Goal: Register for event/course

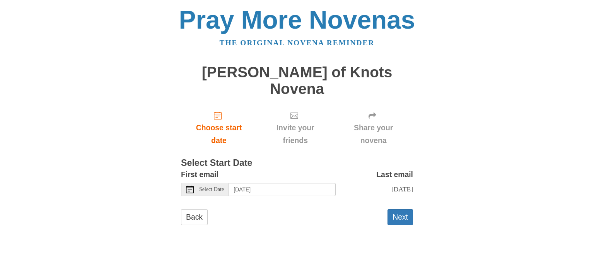
click at [404, 209] on button "Next" at bounding box center [401, 217] width 26 height 16
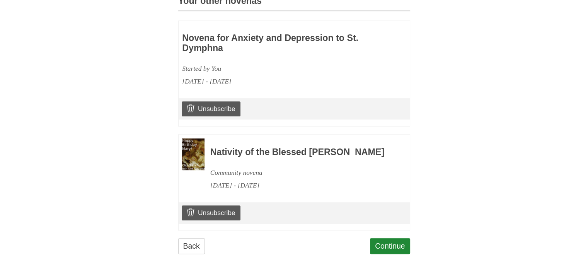
scroll to position [374, 0]
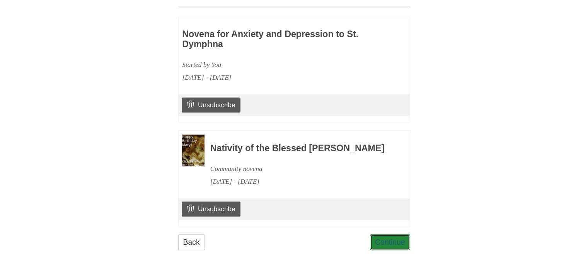
click at [375, 248] on link "Continue" at bounding box center [390, 242] width 40 height 16
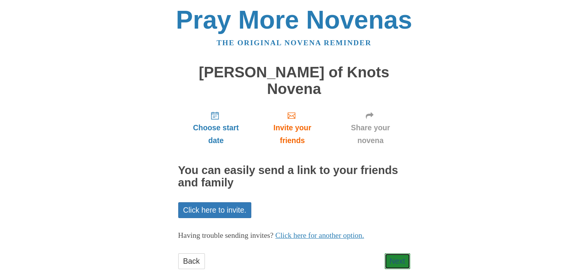
click at [399, 253] on link "Next" at bounding box center [398, 261] width 26 height 16
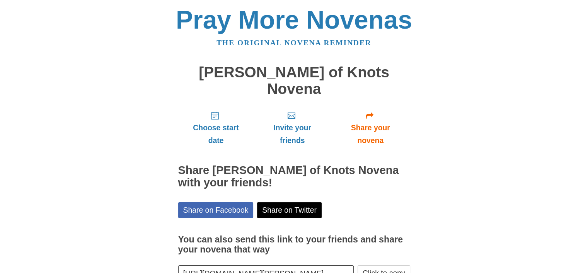
scroll to position [37, 0]
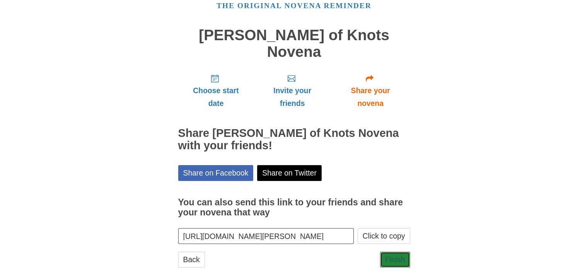
click at [399, 252] on link "Finish" at bounding box center [395, 260] width 30 height 16
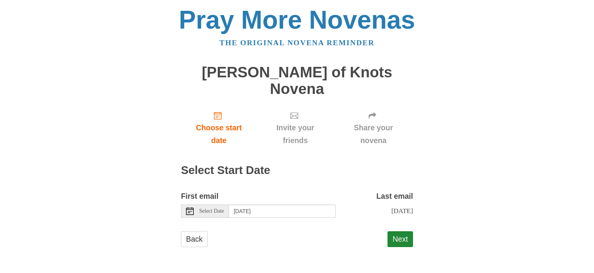
click at [206, 208] on span "Select Date" at bounding box center [211, 210] width 25 height 5
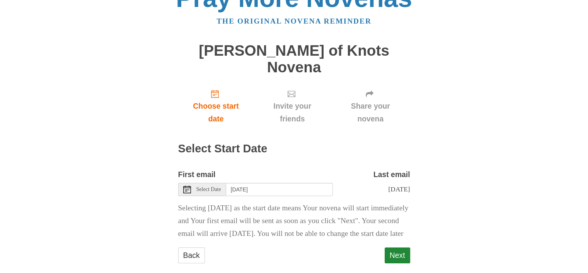
scroll to position [31, 0]
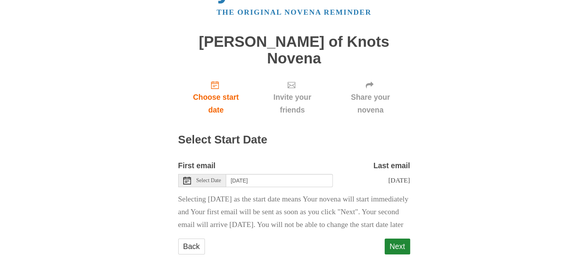
click at [221, 178] on span "Select Date" at bounding box center [208, 180] width 25 height 5
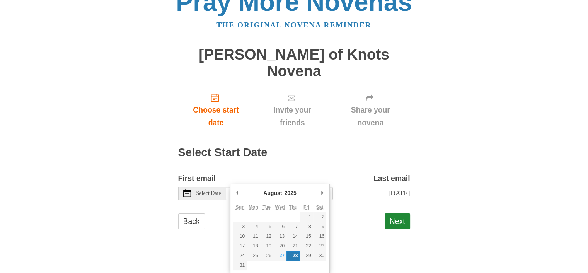
scroll to position [0, 0]
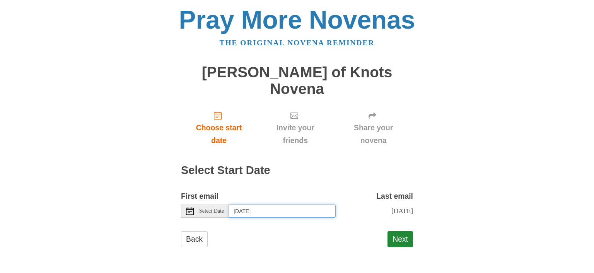
click at [251, 205] on input "Thursday, August 28th" at bounding box center [282, 211] width 107 height 13
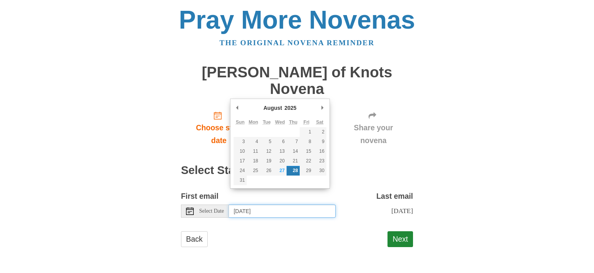
type input "Wednesday, August 27th"
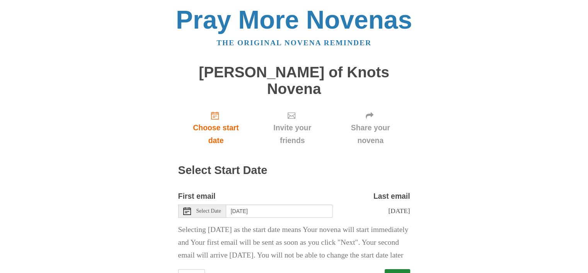
scroll to position [31, 0]
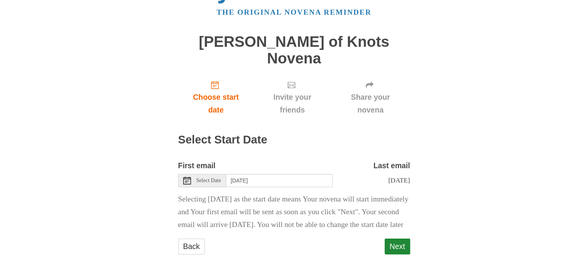
click at [396, 240] on button "Next" at bounding box center [398, 247] width 26 height 16
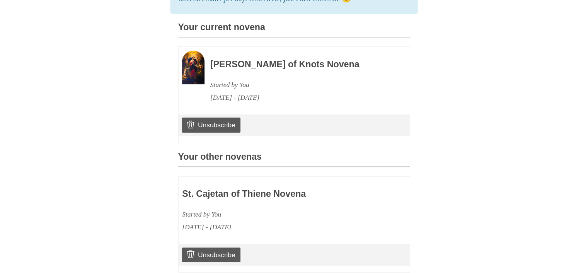
scroll to position [210, 0]
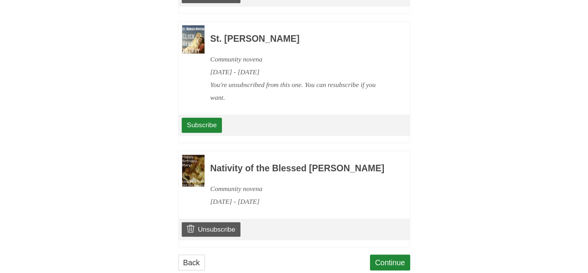
scroll to position [1230, 0]
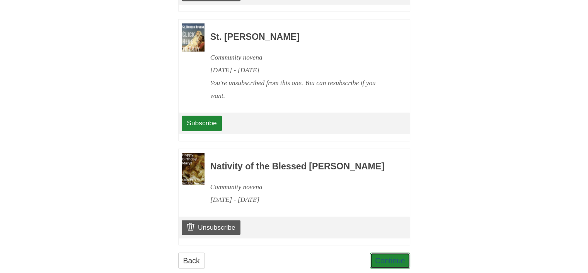
click at [396, 253] on link "Continue" at bounding box center [390, 261] width 40 height 16
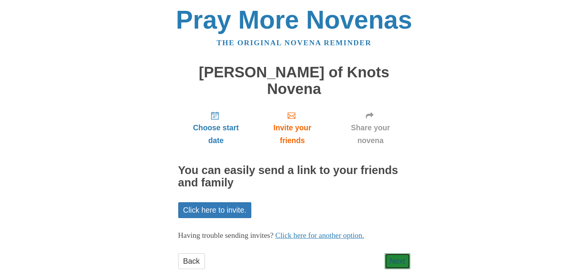
click at [391, 253] on link "Next" at bounding box center [398, 261] width 26 height 16
